Goal: Information Seeking & Learning: Find specific fact

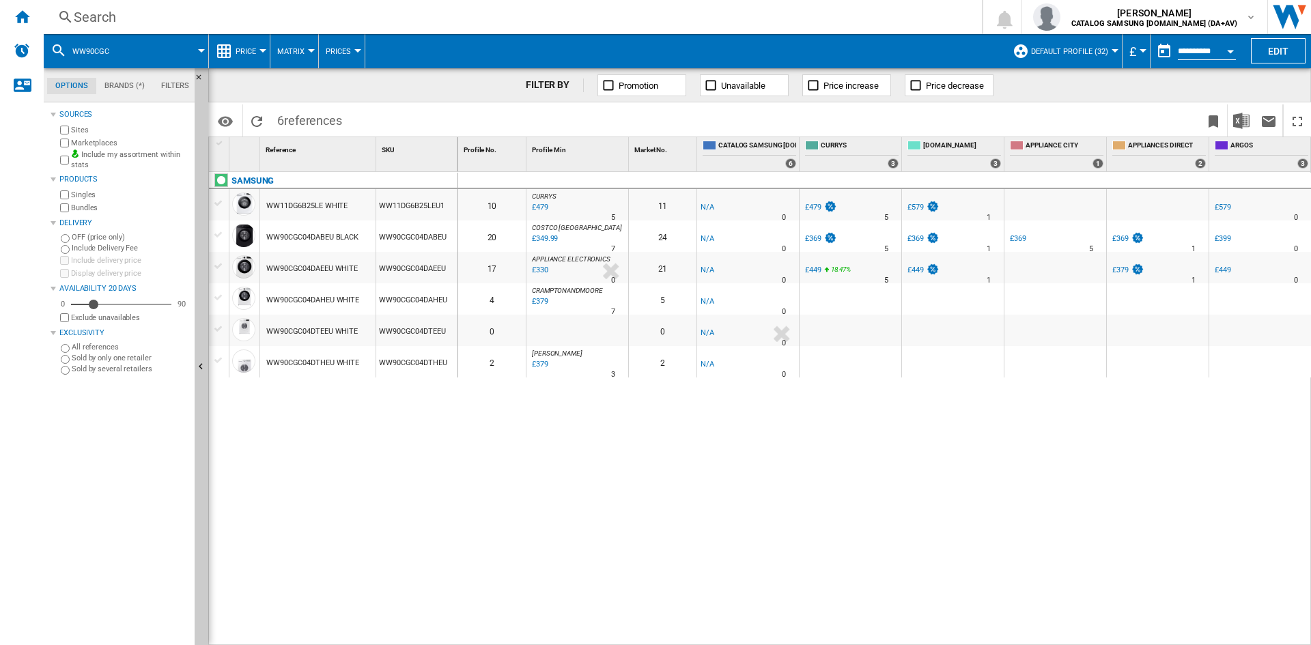
click at [132, 12] on div "Search" at bounding box center [510, 17] width 872 height 19
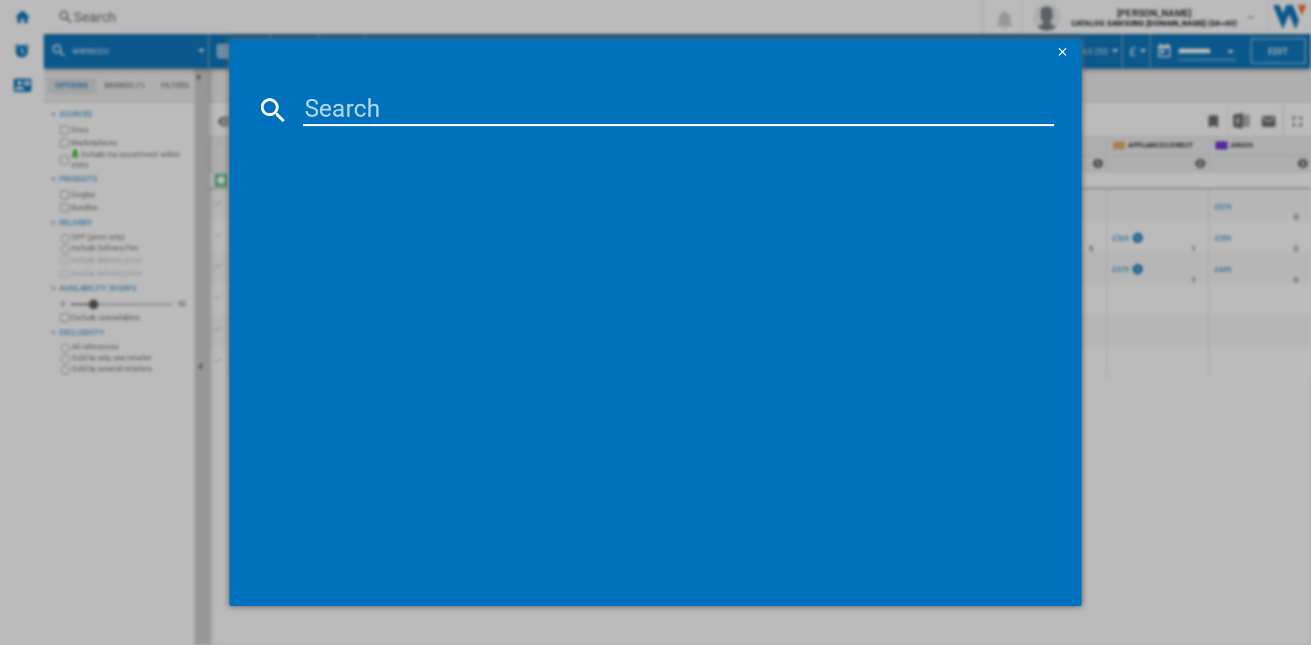
type input "DW60CG550B00EU"
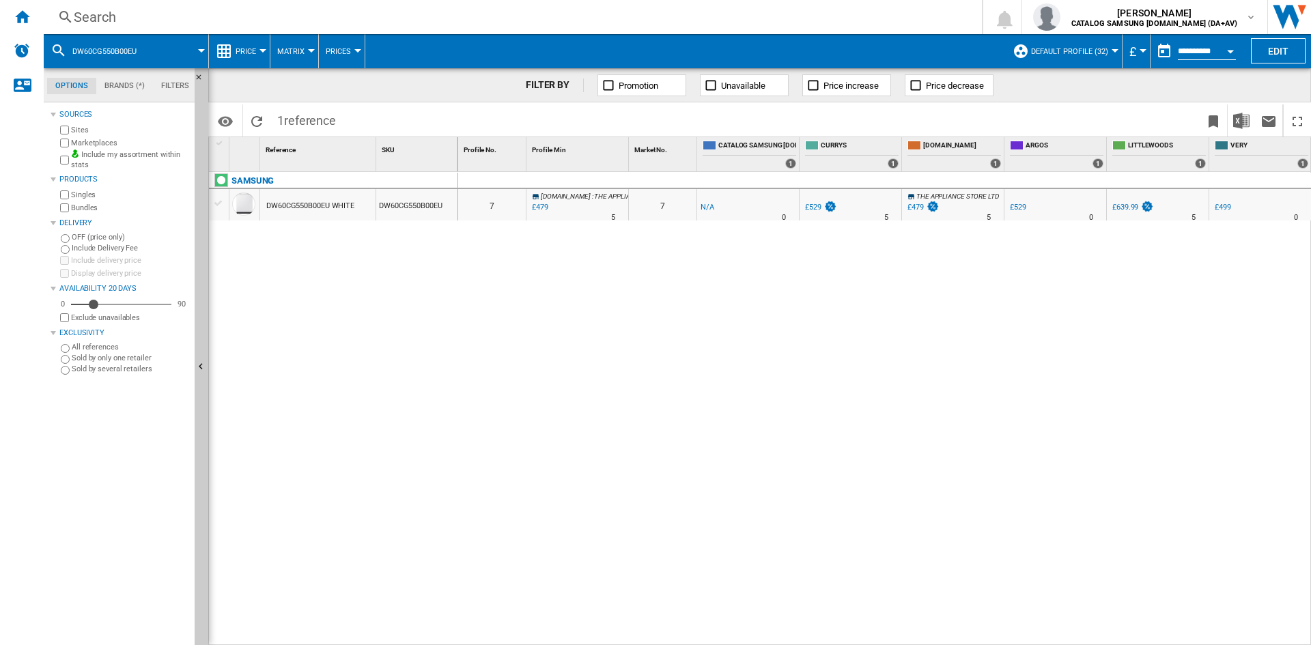
click at [136, 16] on div "Search" at bounding box center [510, 17] width 872 height 19
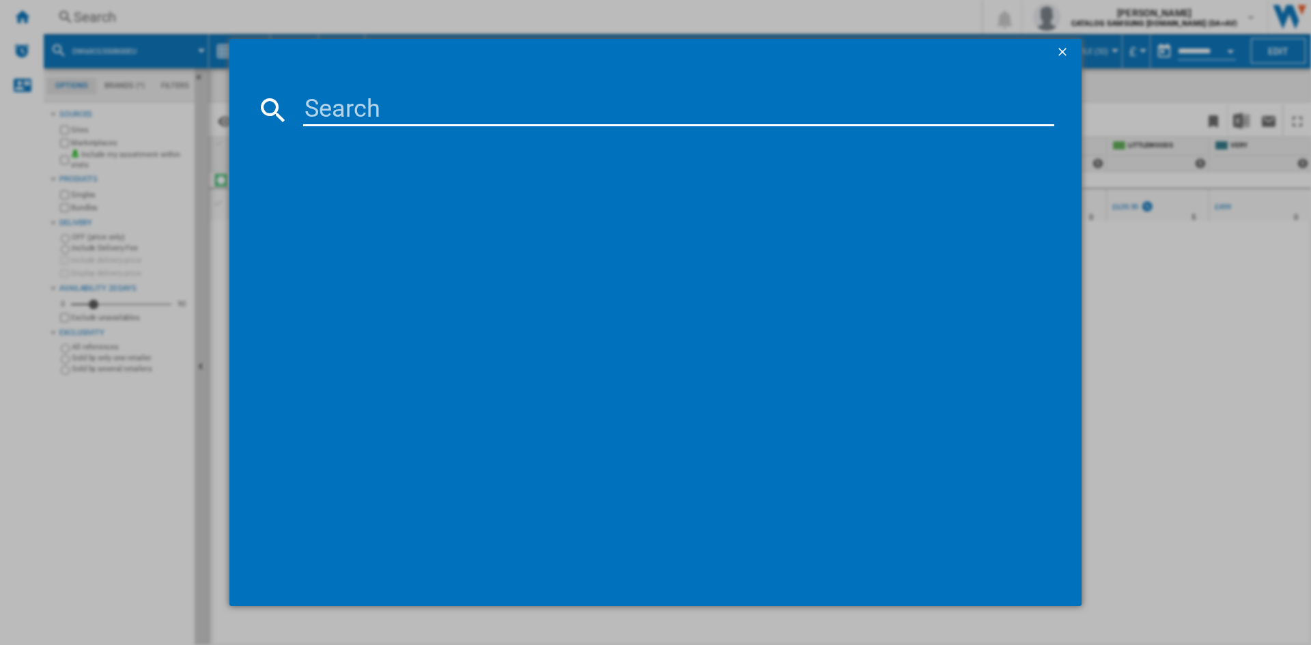
click at [356, 102] on input at bounding box center [678, 110] width 751 height 33
paste input "WW90DG6U85LEU1"
type input "WW90DG6U85LEU1"
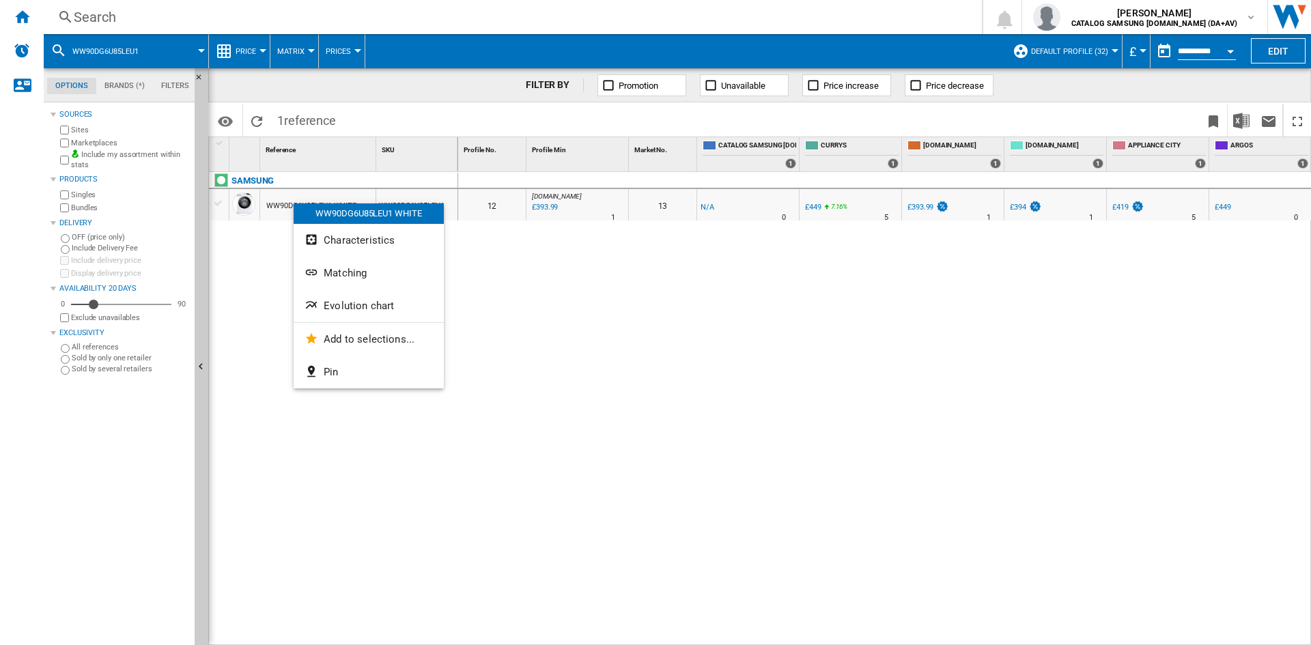
click at [357, 296] on button "Evolution chart" at bounding box center [369, 305] width 150 height 33
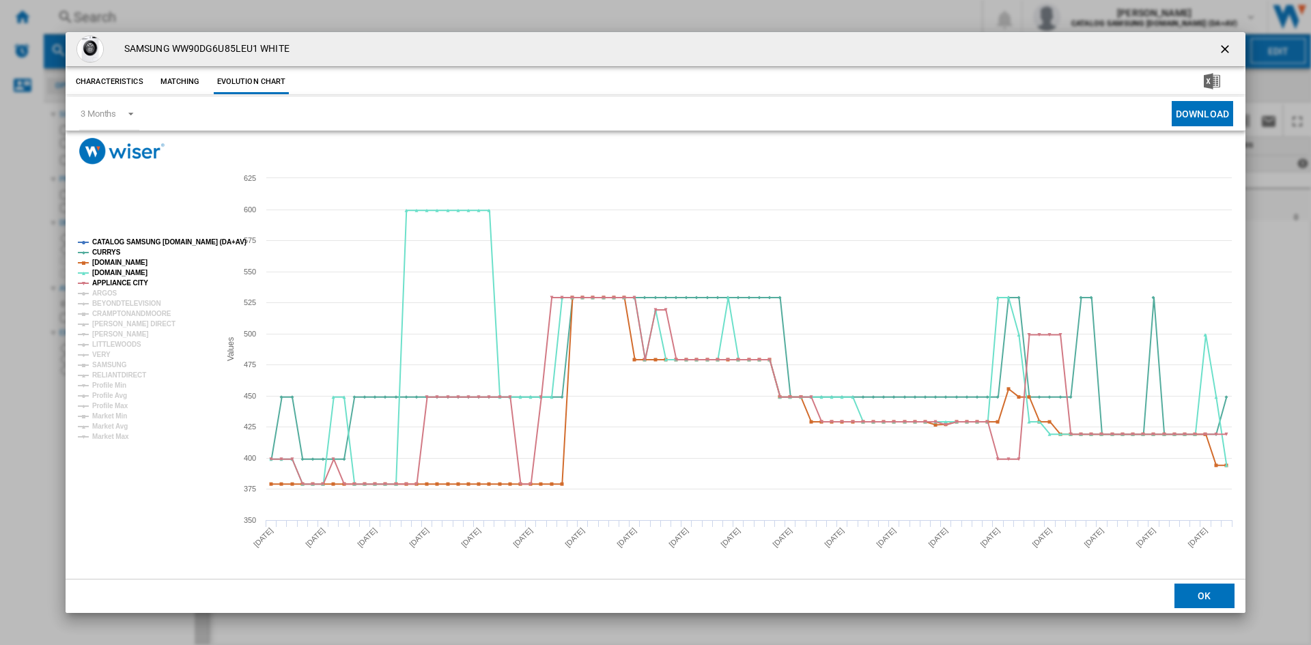
click at [122, 238] on tspan "CATALOG SAMSUNG [DOMAIN_NAME] (DA+AV)" at bounding box center [169, 242] width 154 height 8
click at [107, 290] on tspan "ARGOS" at bounding box center [104, 293] width 25 height 8
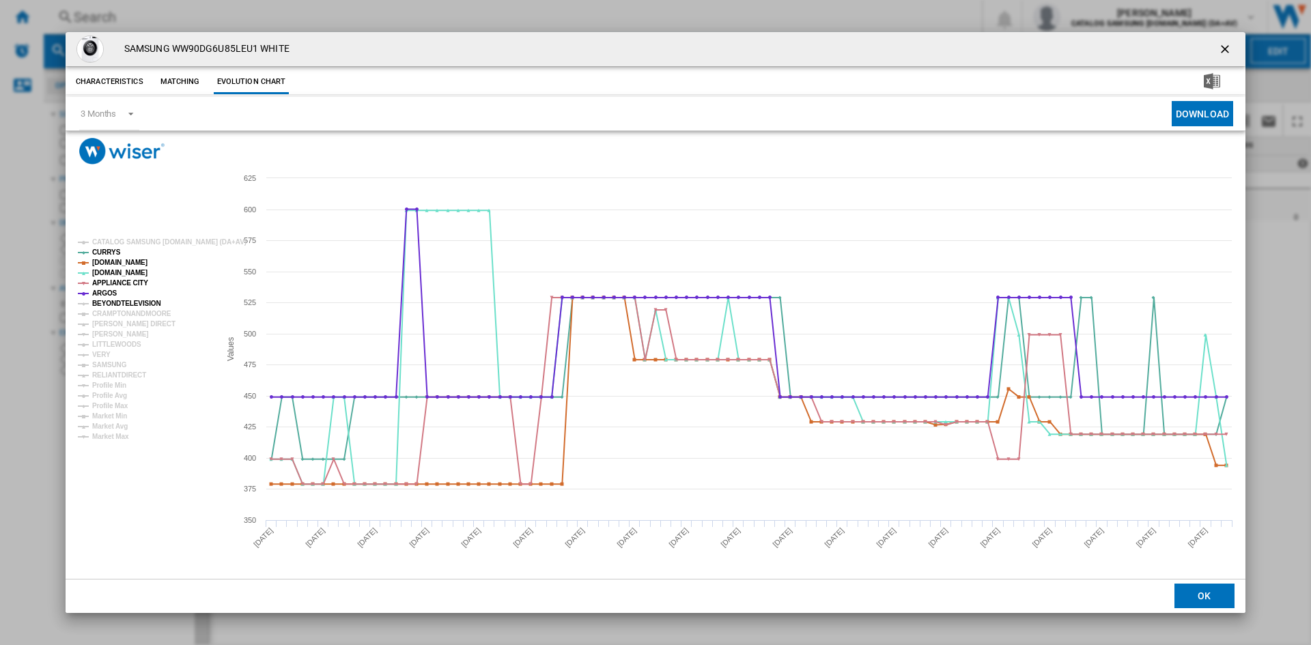
click at [112, 300] on tspan "BEYONDTELEVISION" at bounding box center [126, 304] width 69 height 8
click at [117, 315] on tspan "CRAMPTONANDMOORE" at bounding box center [131, 314] width 79 height 8
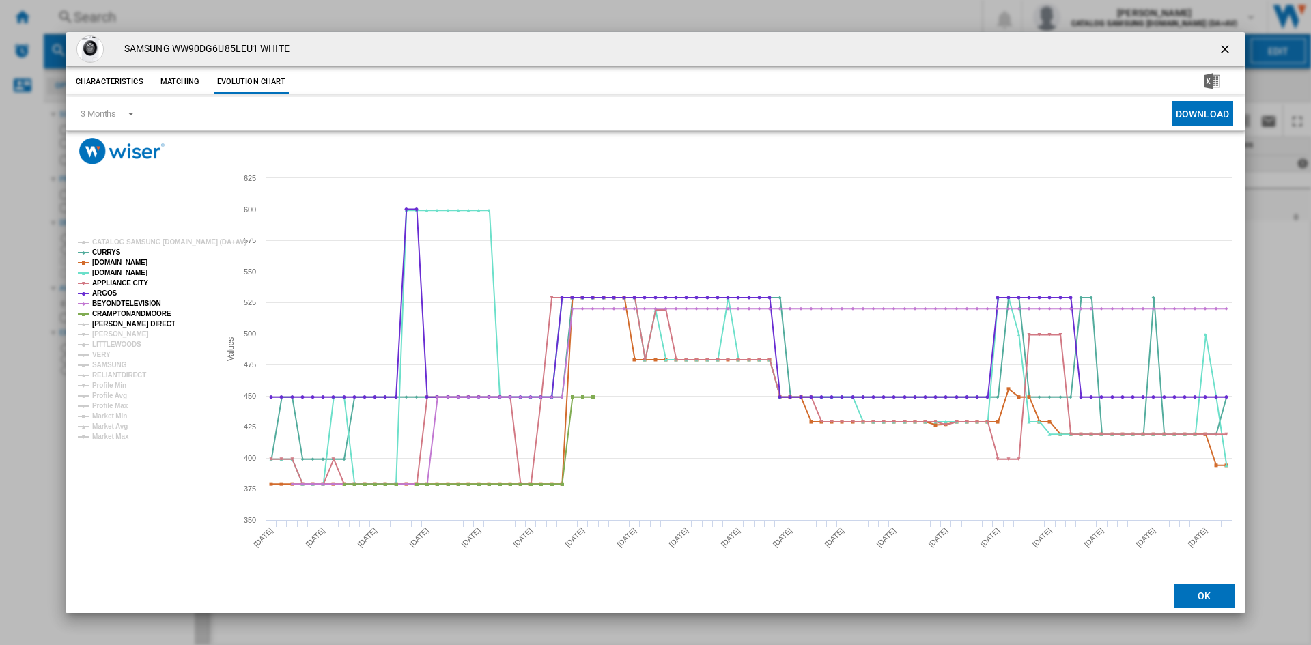
click at [113, 324] on tspan "[PERSON_NAME] DIRECT" at bounding box center [133, 324] width 83 height 8
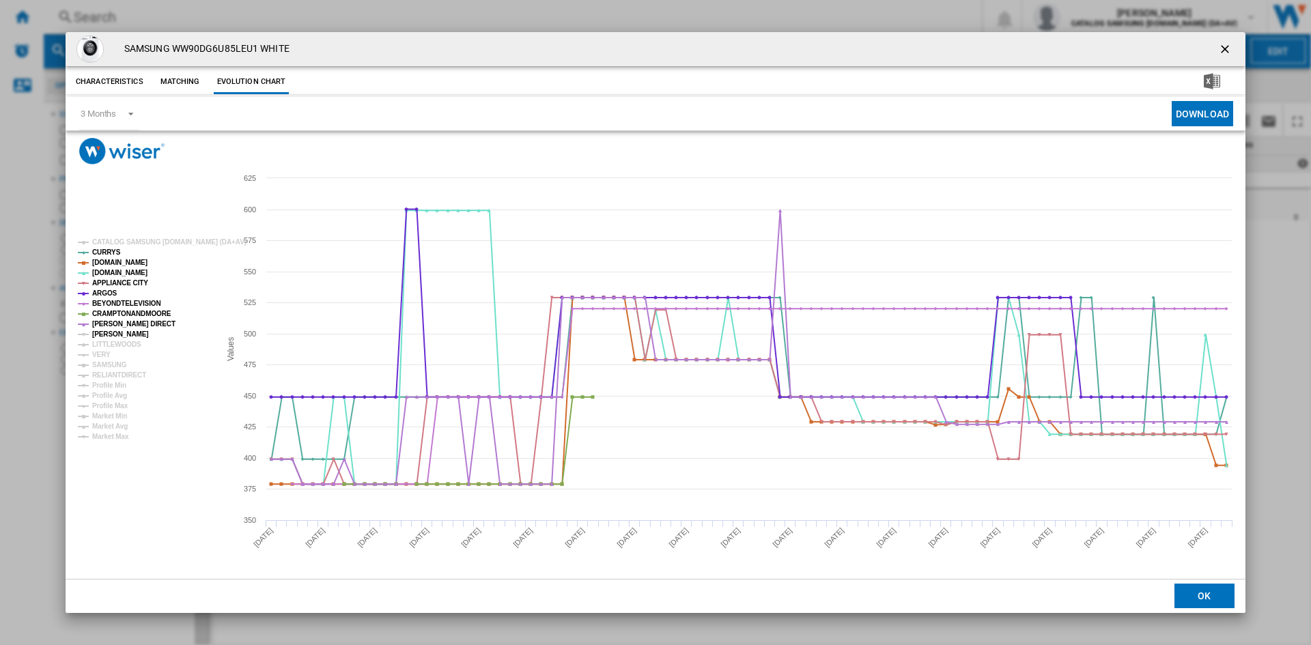
click at [106, 335] on tspan "[PERSON_NAME]" at bounding box center [120, 334] width 57 height 8
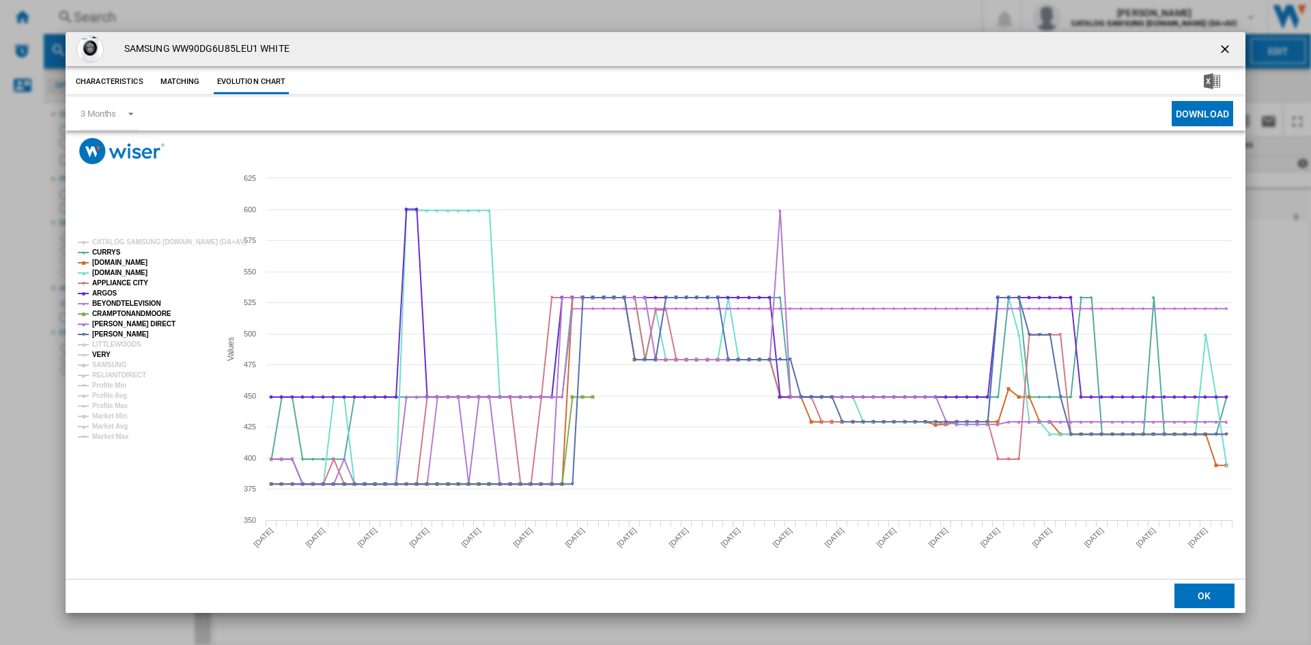
click at [104, 352] on tspan "VERY" at bounding box center [101, 355] width 18 height 8
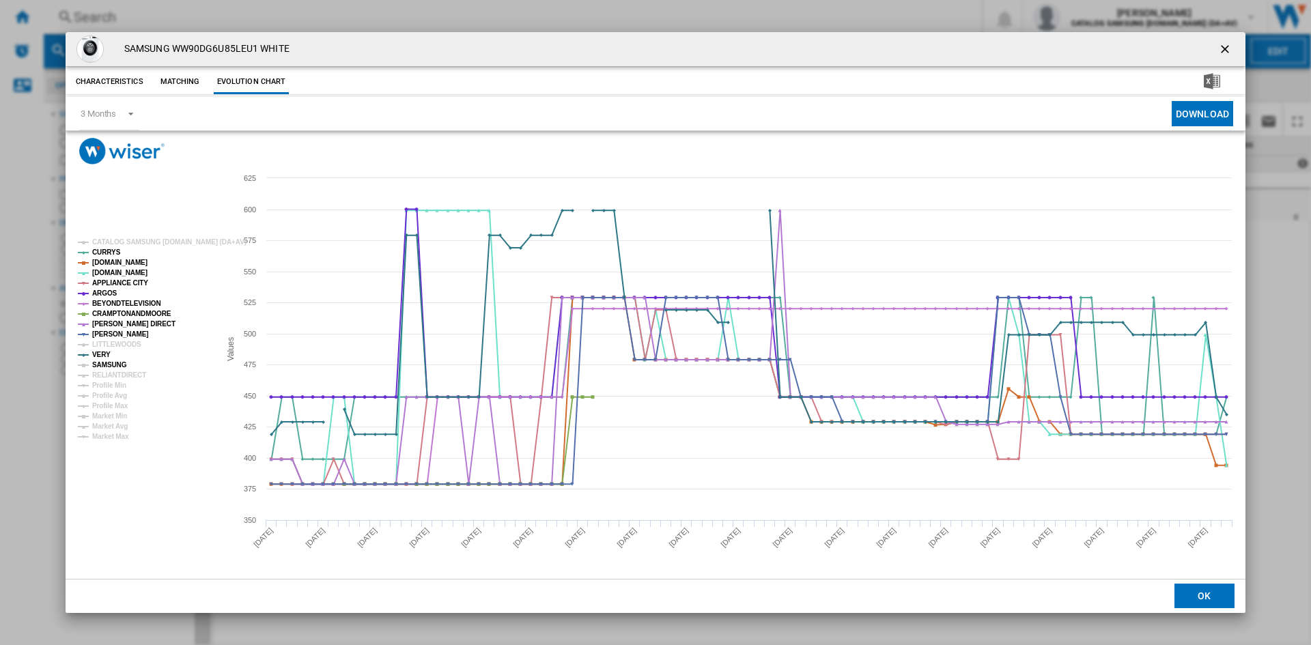
click at [110, 362] on tspan "SAMSUNG" at bounding box center [109, 365] width 35 height 8
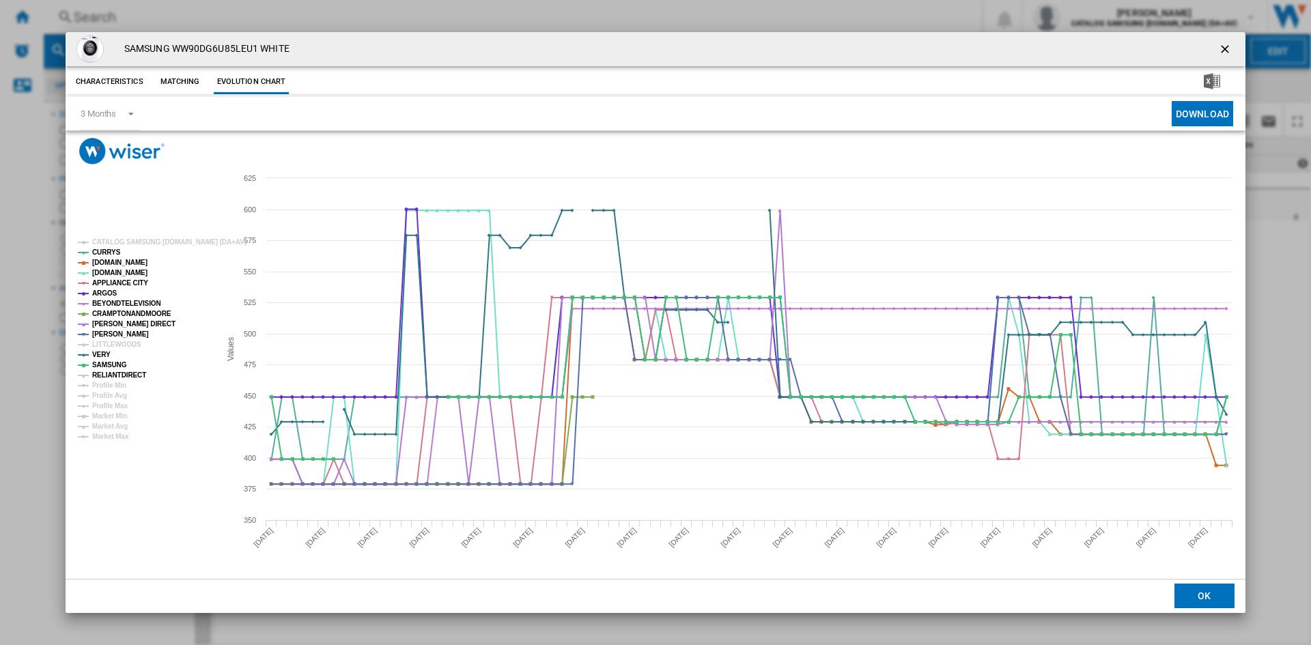
click at [113, 377] on tspan "RELIANTDIRECT" at bounding box center [119, 375] width 54 height 8
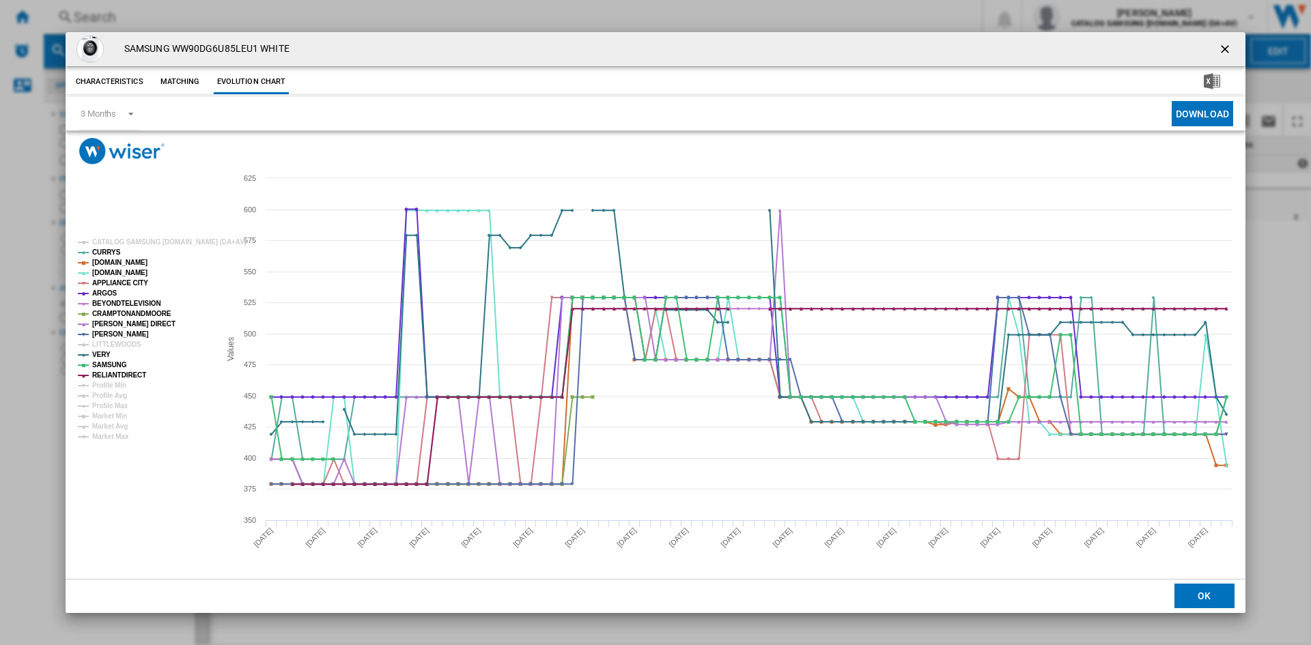
click at [1219, 43] on ng-md-icon "getI18NText('BUTTONS.CLOSE_DIALOG')" at bounding box center [1226, 50] width 16 height 16
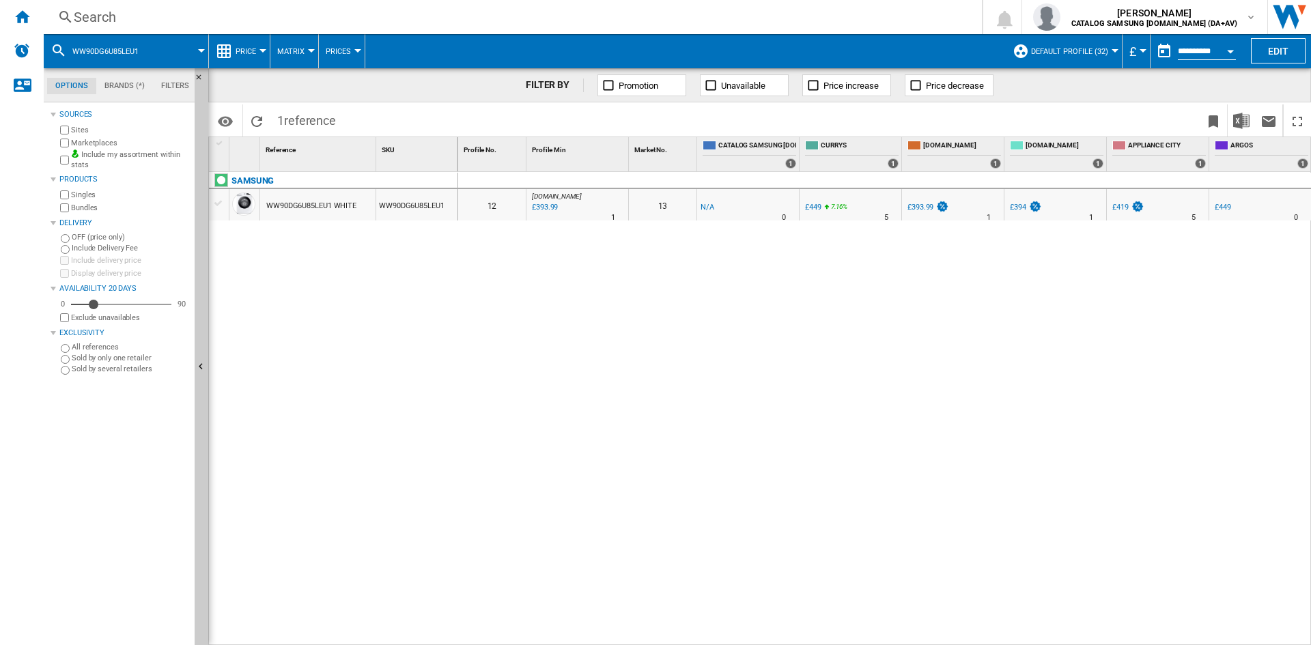
click at [151, 18] on div "Search" at bounding box center [510, 17] width 872 height 19
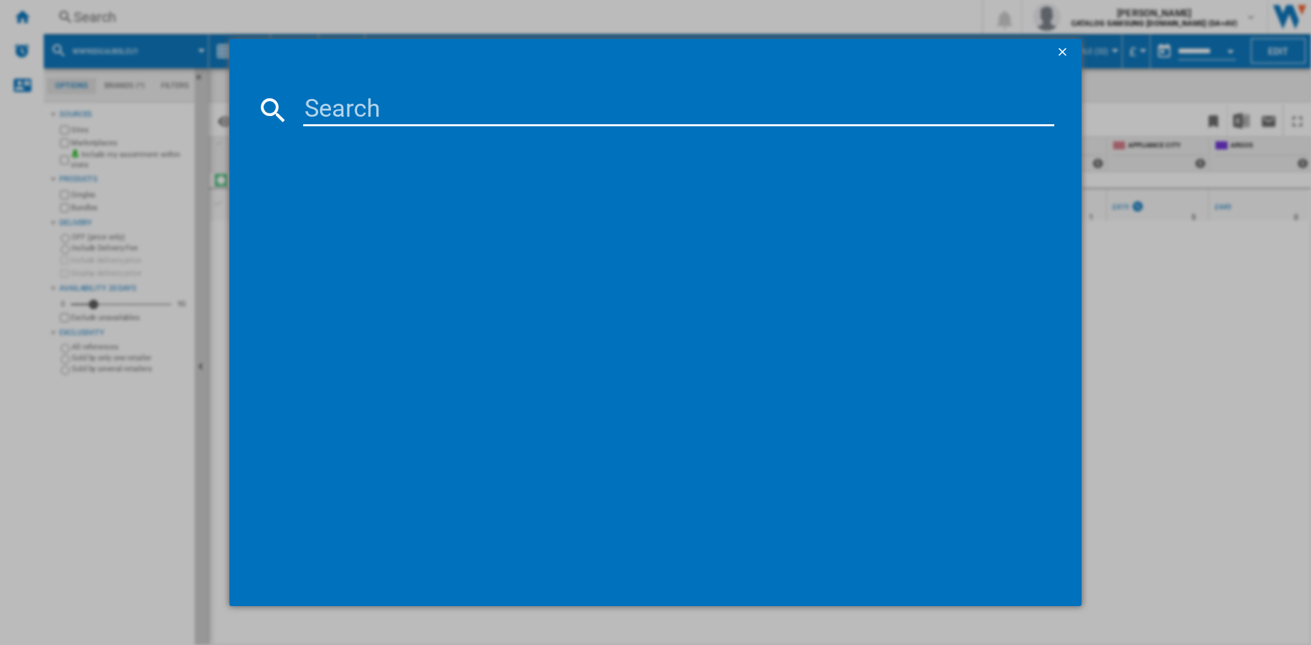
type input "WW11DG5B25AEEU"
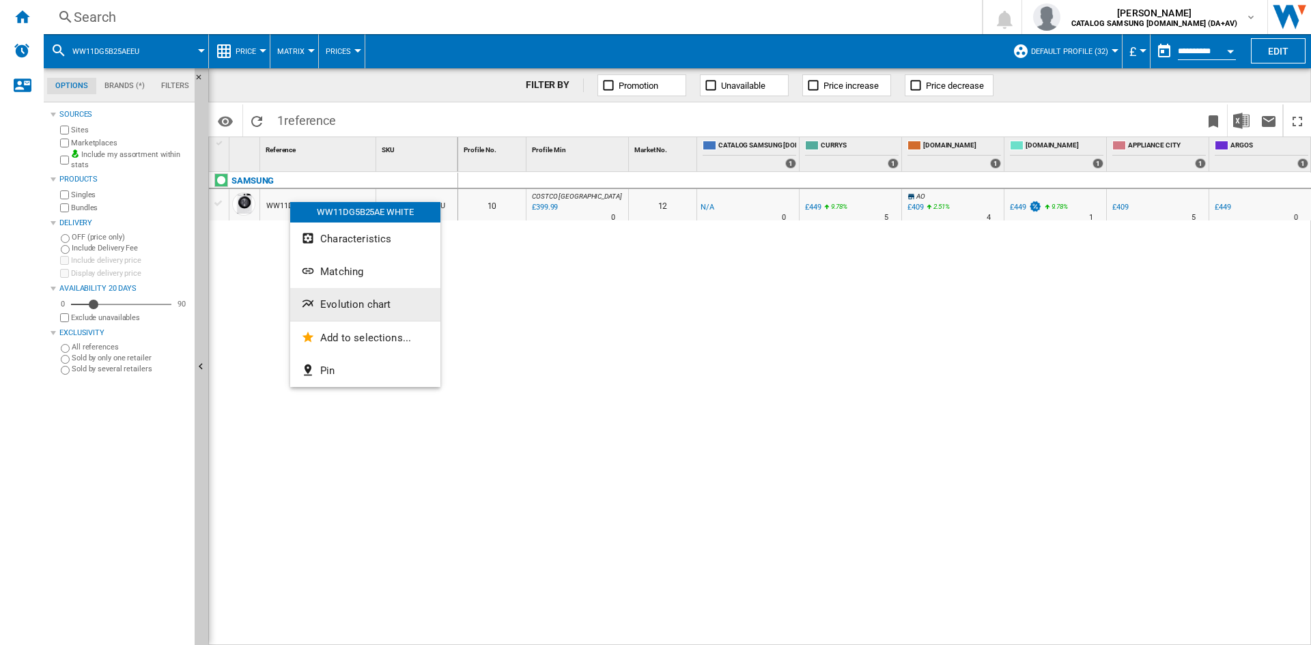
click at [343, 306] on span "Evolution chart" at bounding box center [355, 304] width 70 height 12
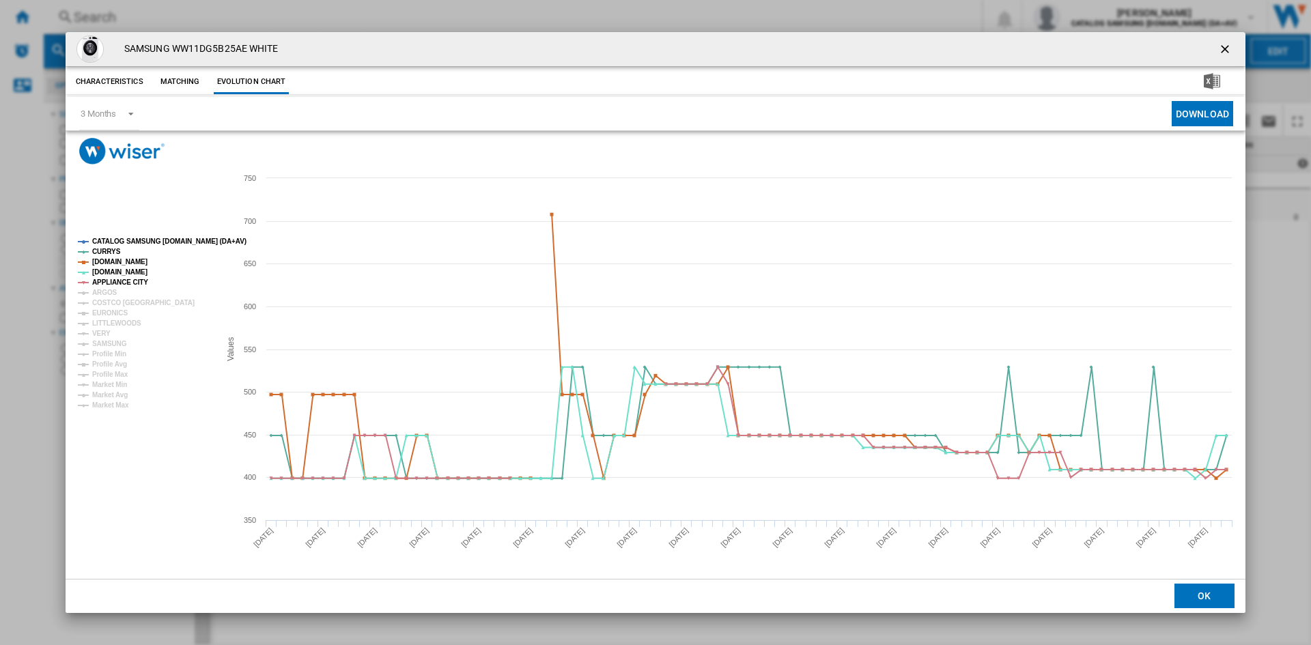
click at [135, 241] on tspan "CATALOG SAMSUNG [DOMAIN_NAME] (DA+AV)" at bounding box center [169, 242] width 154 height 8
click at [103, 293] on tspan "ARGOS" at bounding box center [104, 293] width 25 height 8
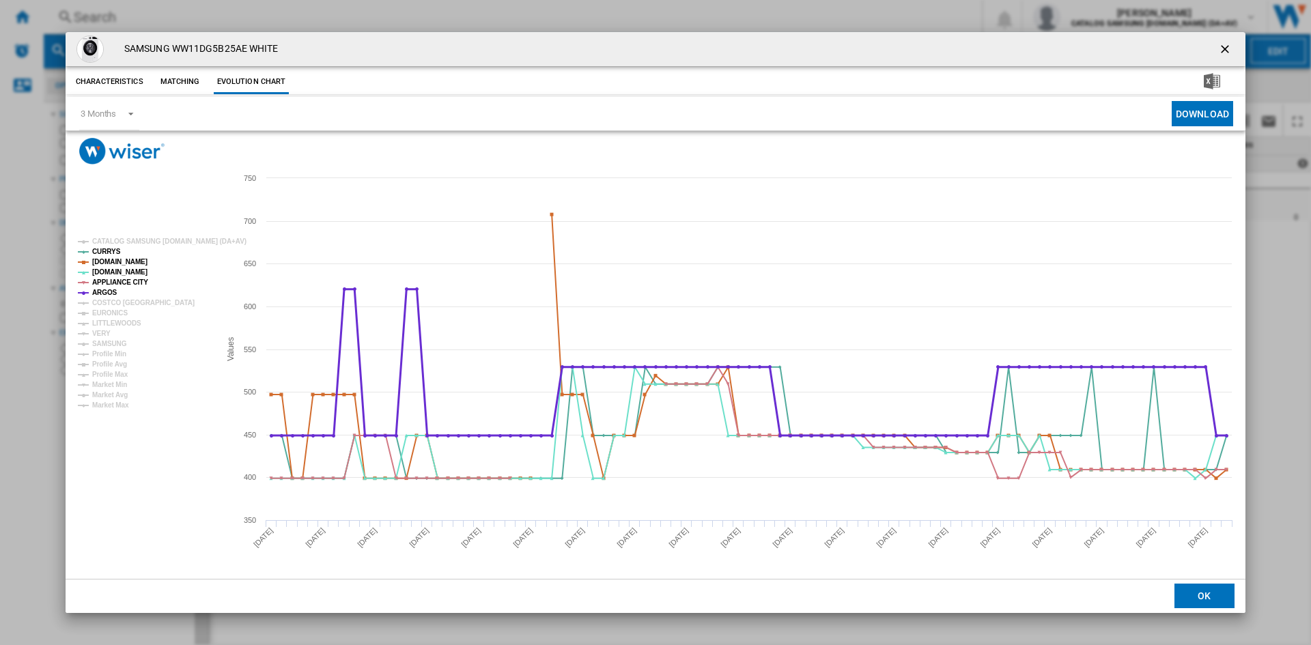
click at [111, 296] on tspan "ARGOS" at bounding box center [104, 293] width 25 height 8
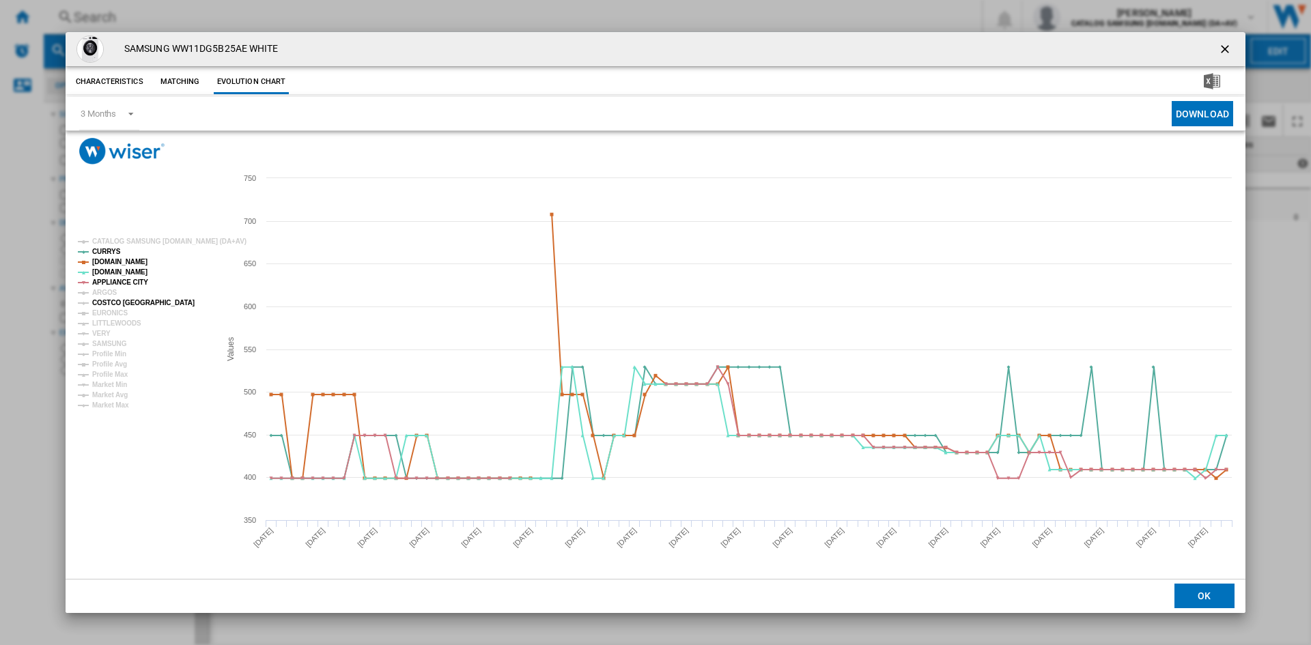
click at [111, 299] on tspan "COSTCO [GEOGRAPHIC_DATA]" at bounding box center [143, 303] width 102 height 8
click at [108, 294] on tspan "ARGOS" at bounding box center [104, 293] width 25 height 8
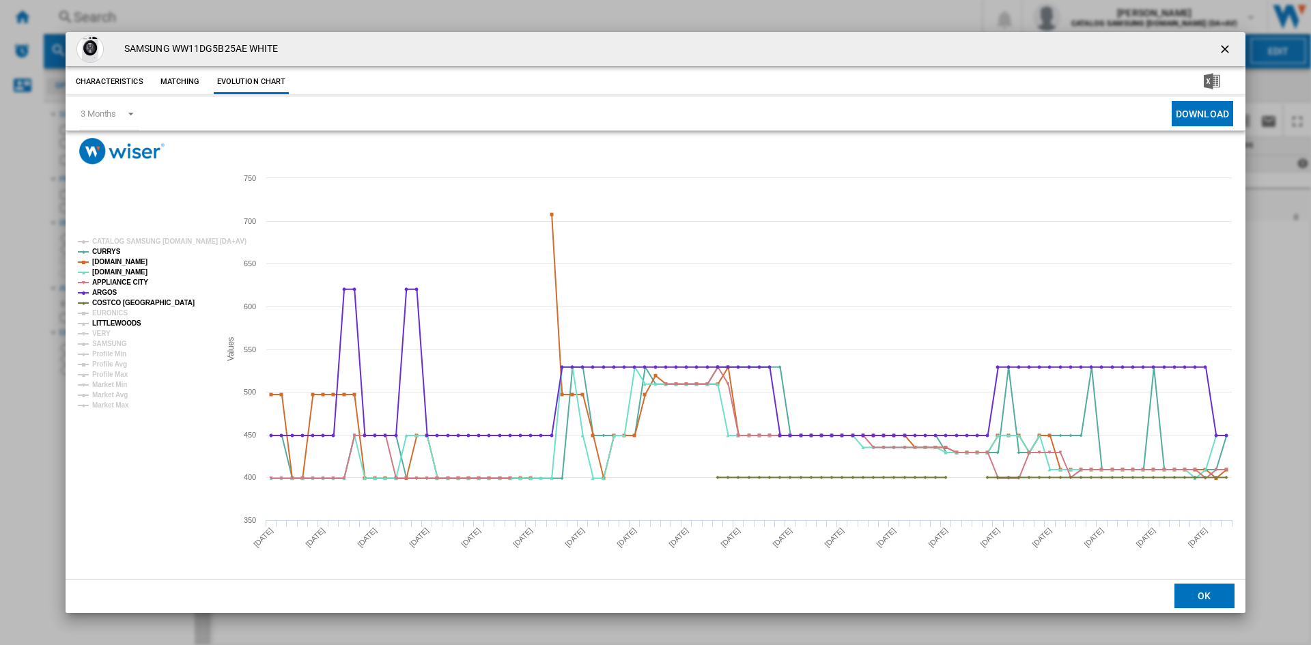
click at [105, 320] on tspan "LITTLEWOODS" at bounding box center [116, 324] width 49 height 8
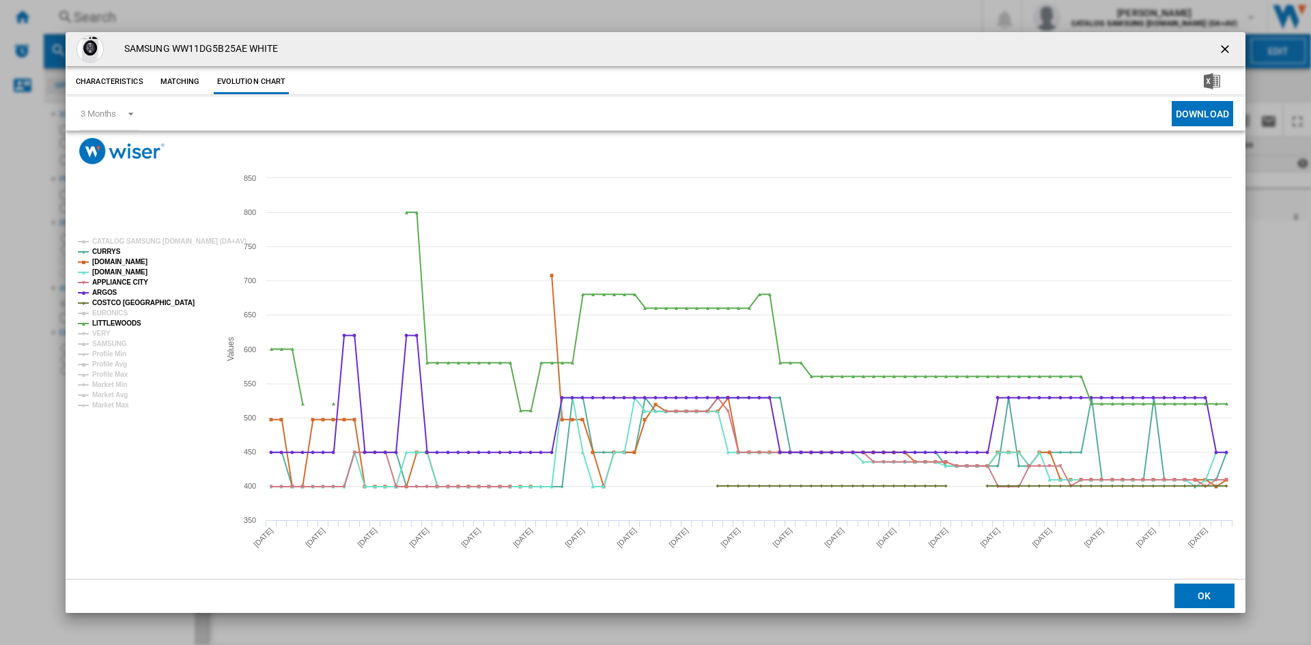
click at [105, 324] on tspan "LITTLEWOODS" at bounding box center [116, 324] width 49 height 8
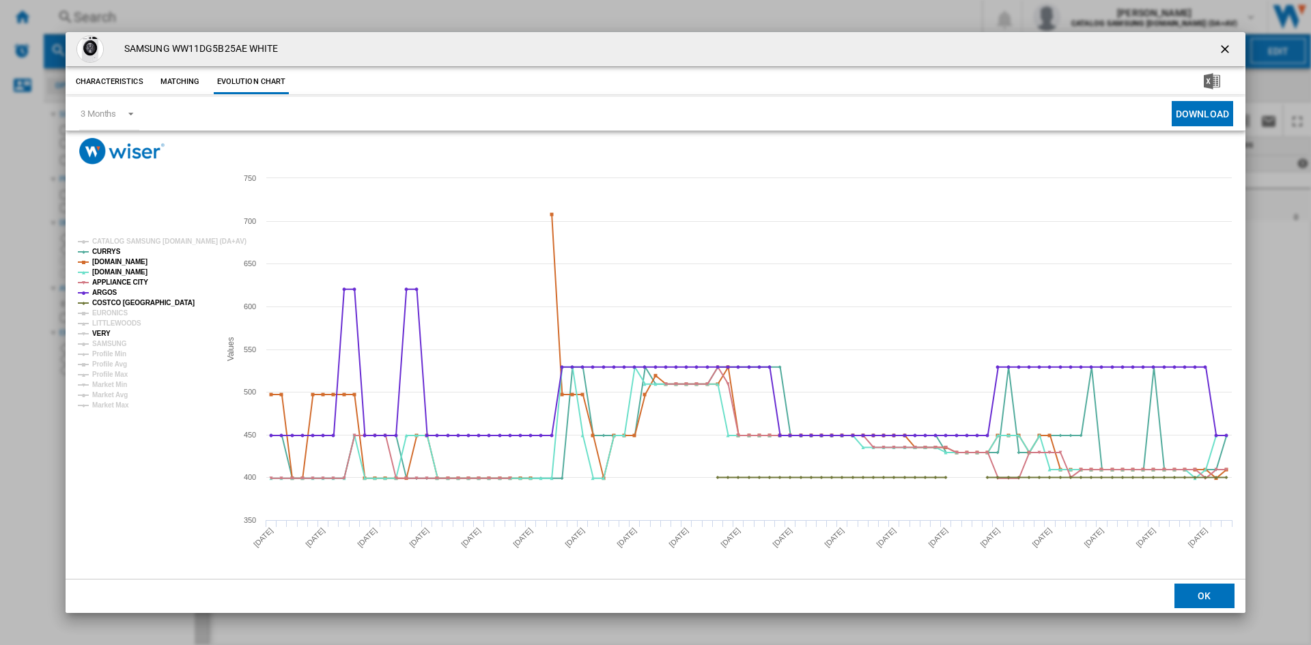
click at [98, 332] on tspan "VERY" at bounding box center [101, 334] width 18 height 8
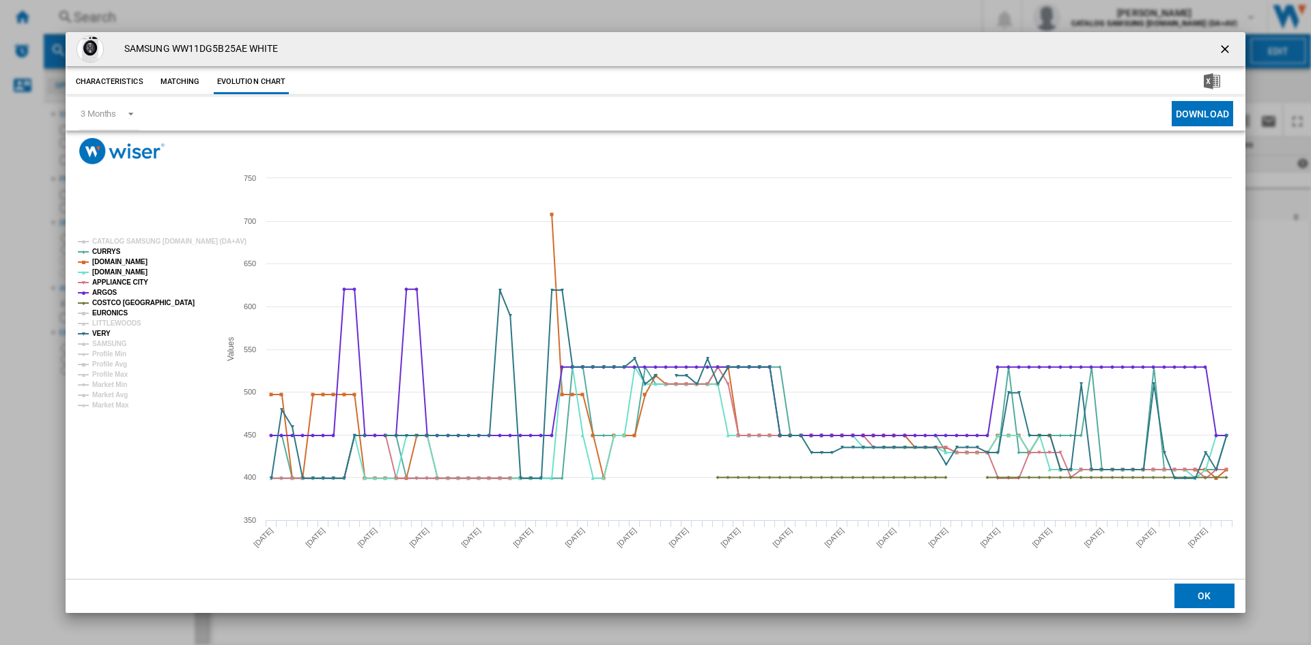
click at [109, 315] on tspan "EURONICS" at bounding box center [110, 313] width 36 height 8
click at [107, 345] on tspan "SAMSUNG" at bounding box center [109, 344] width 35 height 8
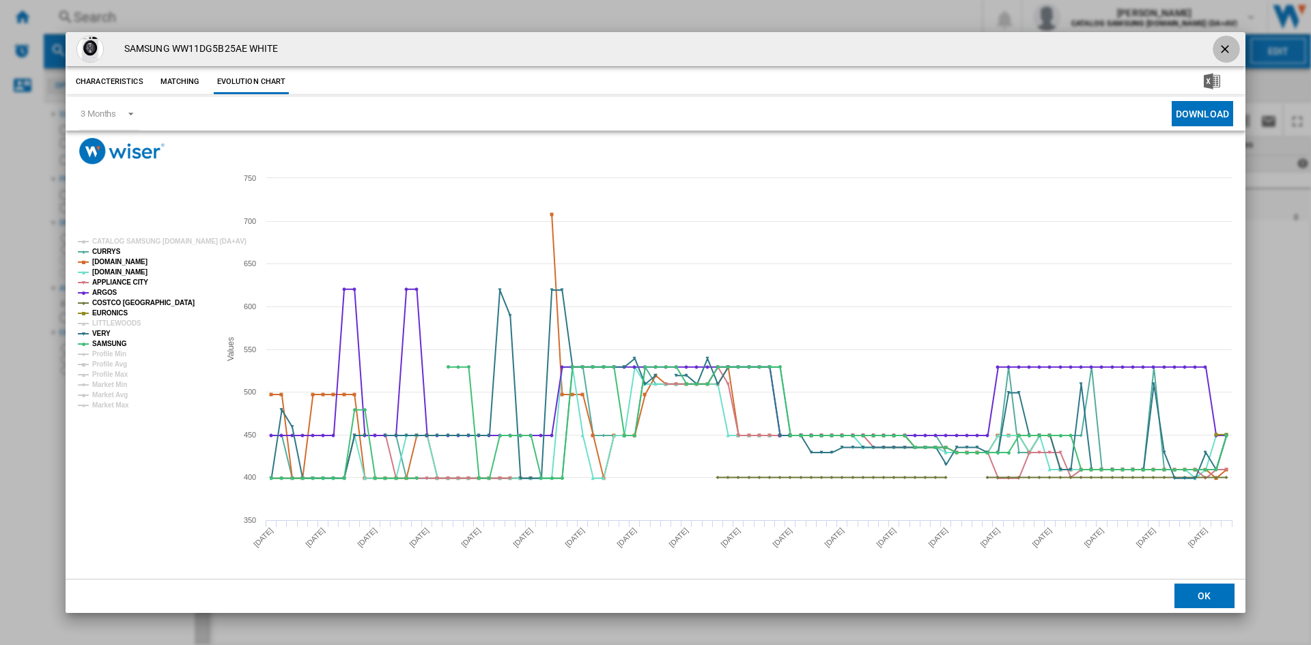
click at [1224, 44] on ng-md-icon "getI18NText('BUTTONS.CLOSE_DIALOG')" at bounding box center [1226, 50] width 16 height 16
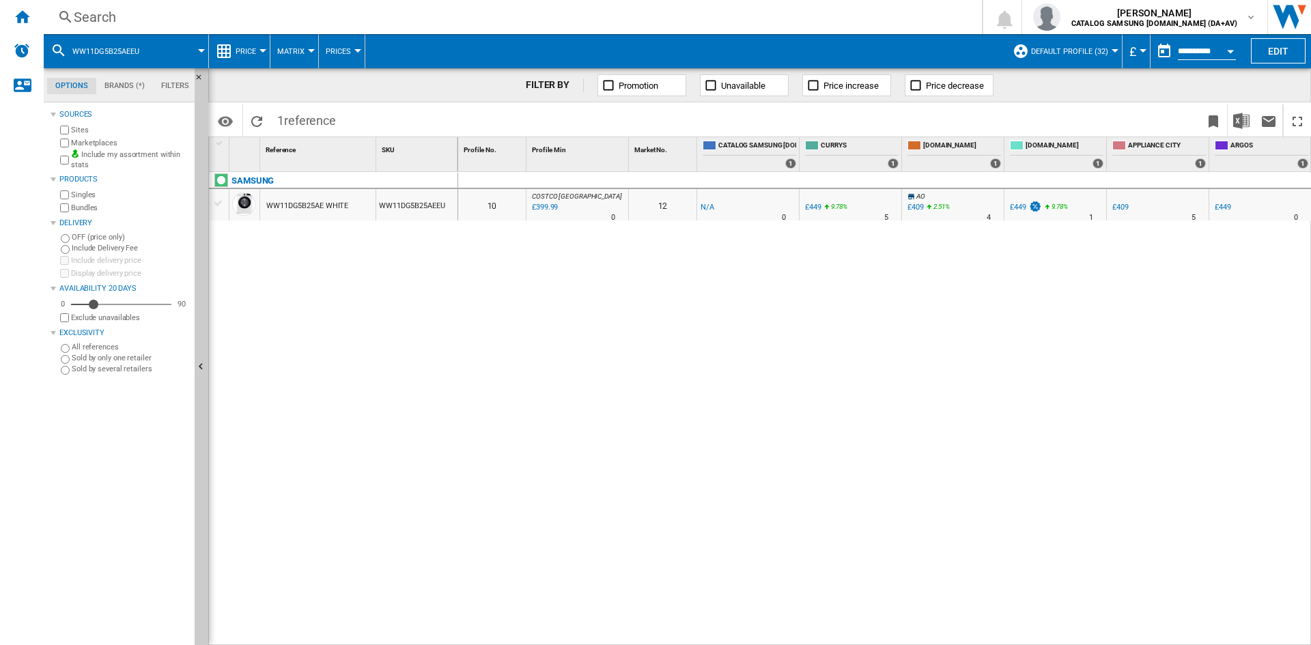
click at [918, 204] on div "£409" at bounding box center [915, 207] width 16 height 9
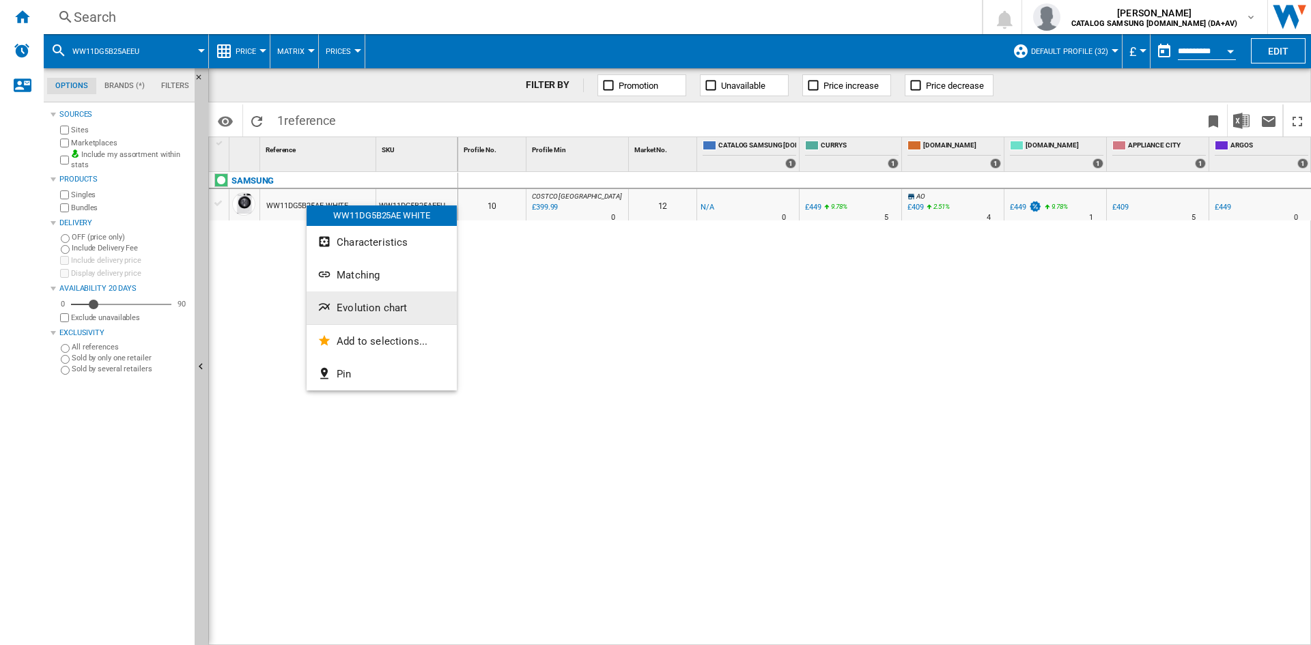
click at [397, 304] on span "Evolution chart" at bounding box center [372, 308] width 70 height 12
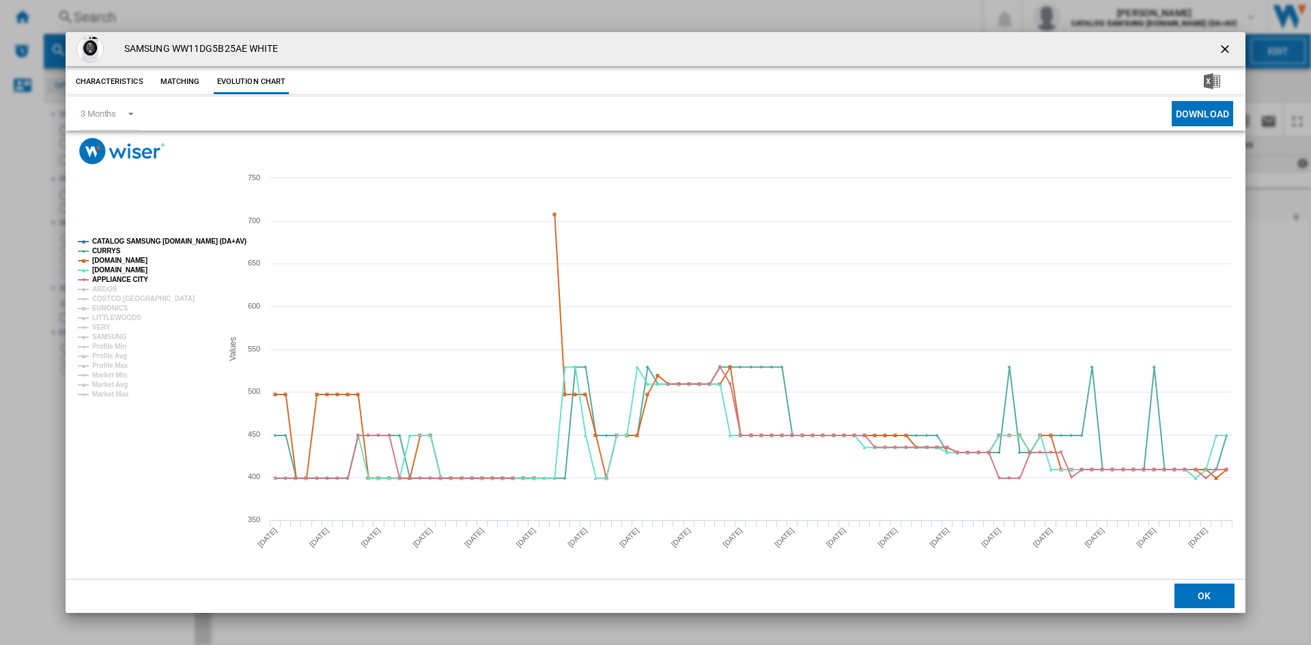
click at [133, 241] on tspan "CATALOG SAMSUNG [DOMAIN_NAME] (DA+AV)" at bounding box center [169, 242] width 154 height 8
click at [109, 289] on tspan "ARGOS" at bounding box center [104, 289] width 25 height 8
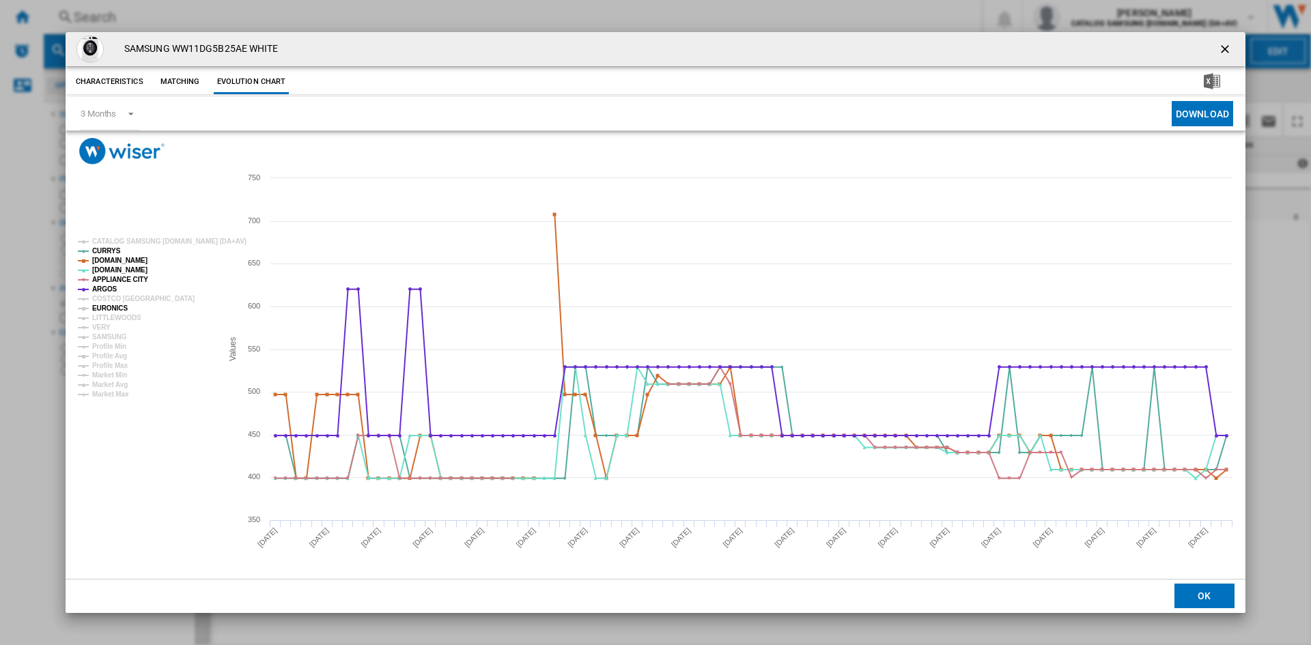
click at [119, 308] on tspan "EURONICS" at bounding box center [110, 308] width 36 height 8
click at [104, 331] on tspan "VERY" at bounding box center [101, 328] width 18 height 8
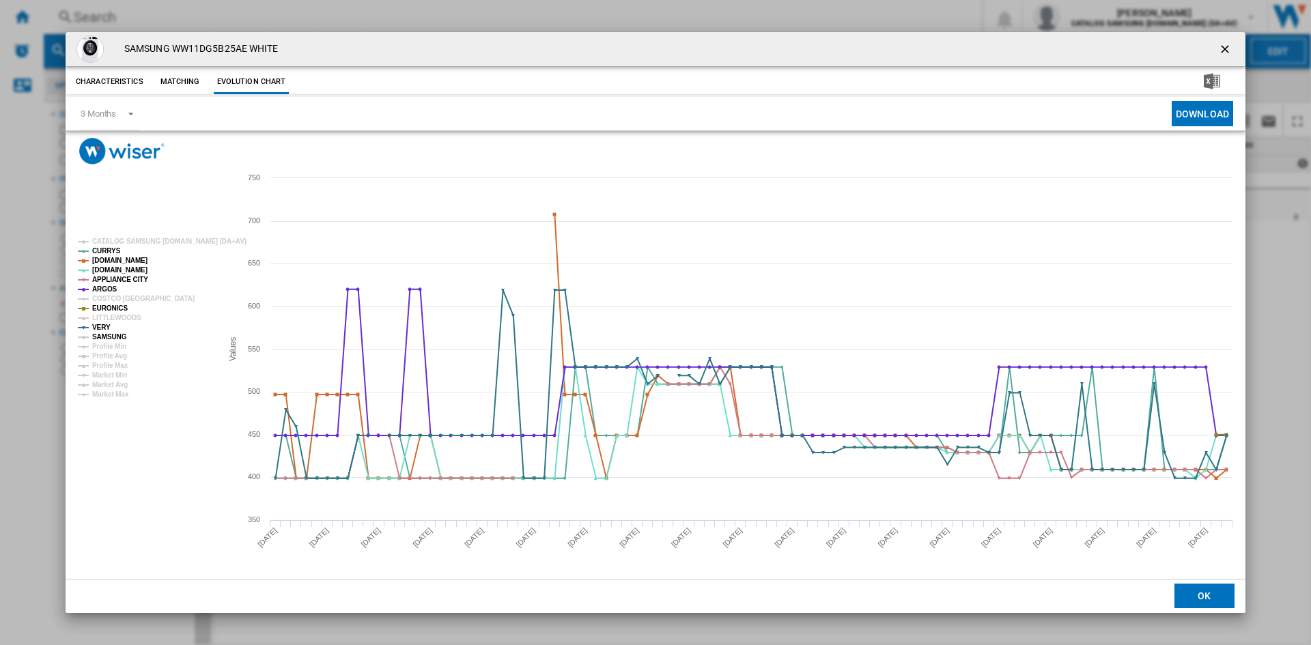
click at [114, 340] on tspan "SAMSUNG" at bounding box center [109, 337] width 35 height 8
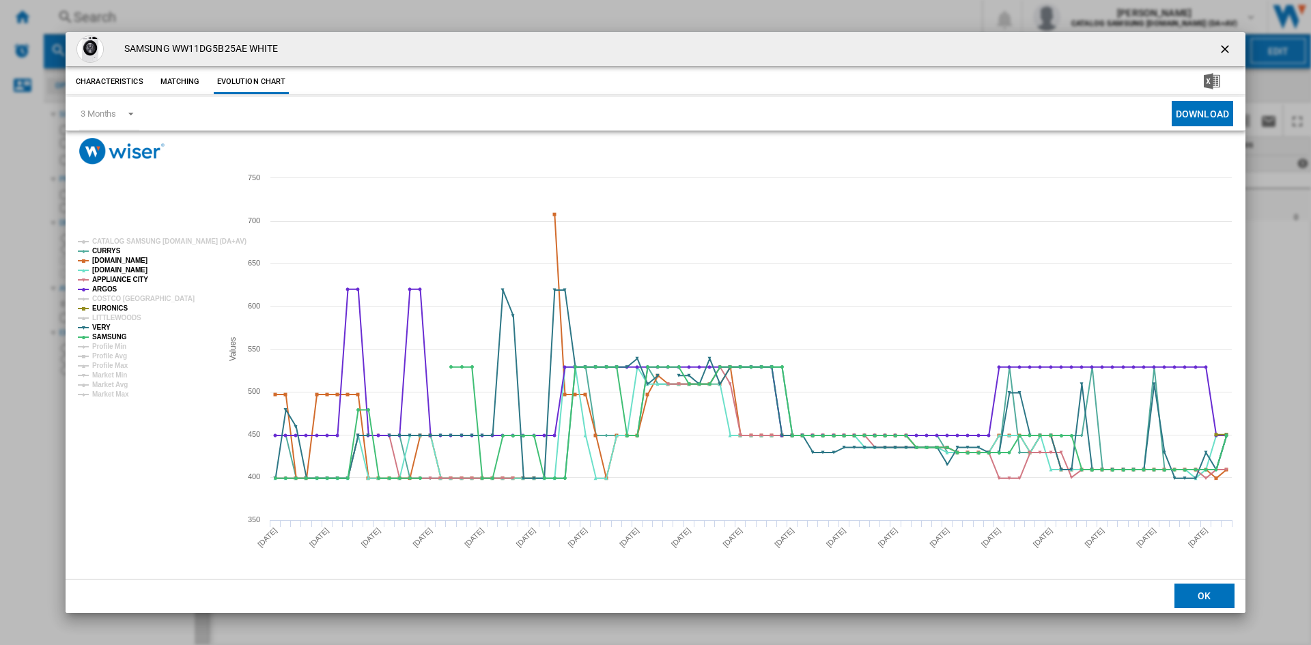
click at [1224, 47] on ng-md-icon "getI18NText('BUTTONS.CLOSE_DIALOG')" at bounding box center [1226, 50] width 16 height 16
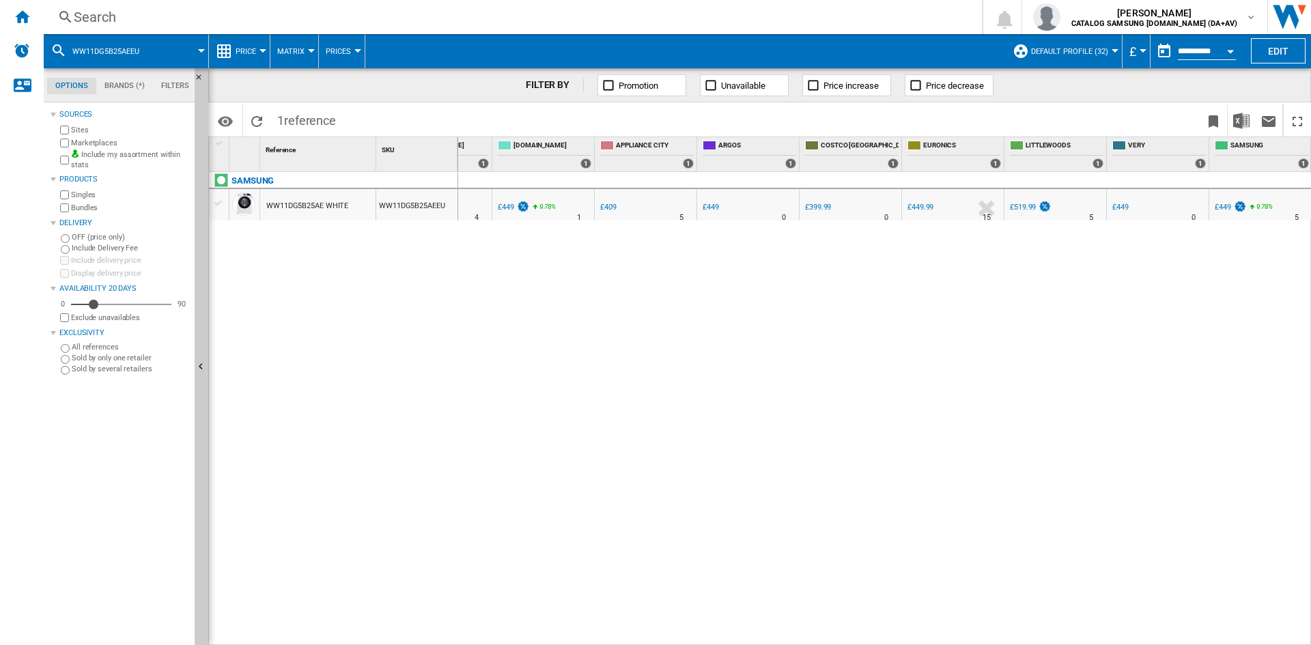
click at [1225, 207] on div "£449" at bounding box center [1223, 207] width 16 height 9
